Goal: Check status: Check status

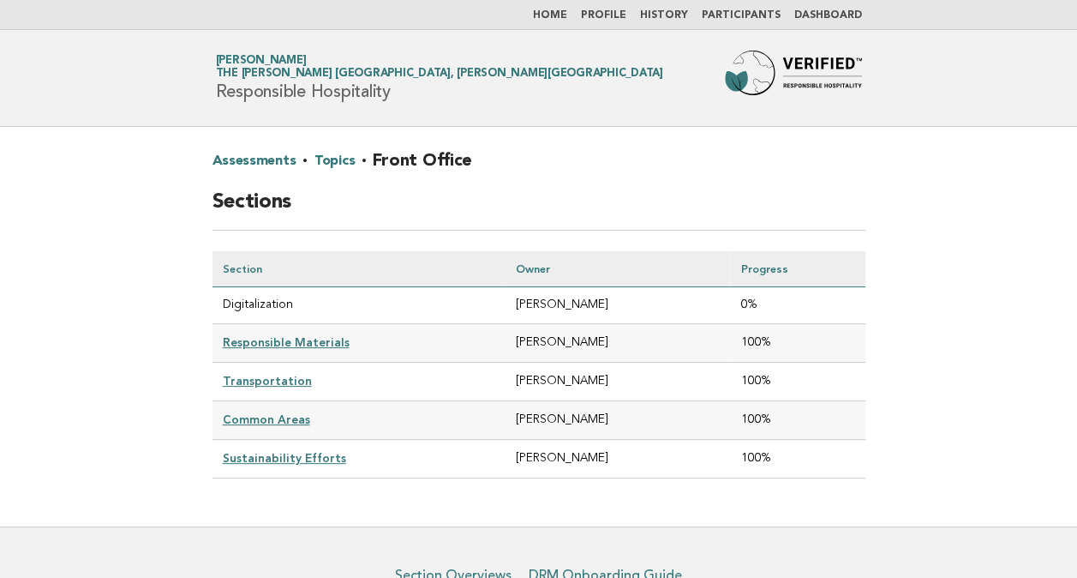
click at [279, 158] on link "Assessments" at bounding box center [255, 160] width 84 height 27
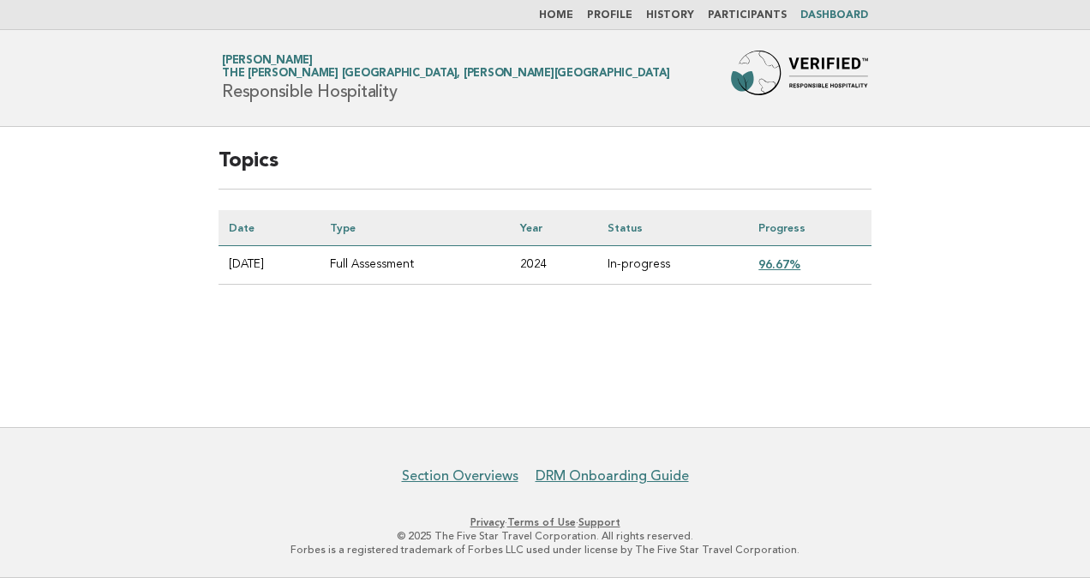
click at [789, 263] on link "96.67%" at bounding box center [780, 264] width 42 height 14
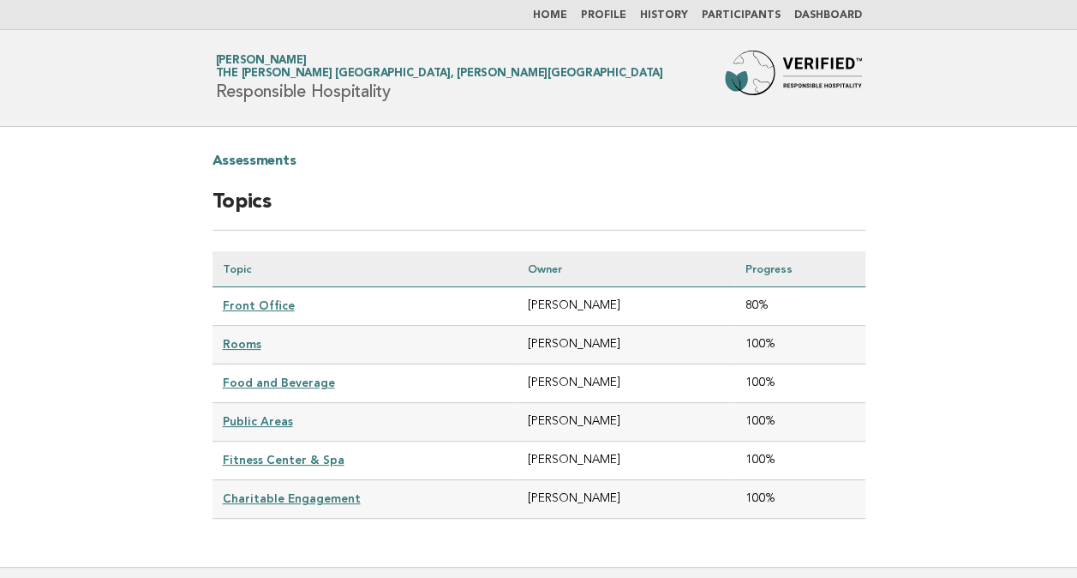
click at [253, 301] on link "Front Office" at bounding box center [259, 305] width 72 height 14
